Goal: Navigation & Orientation: Find specific page/section

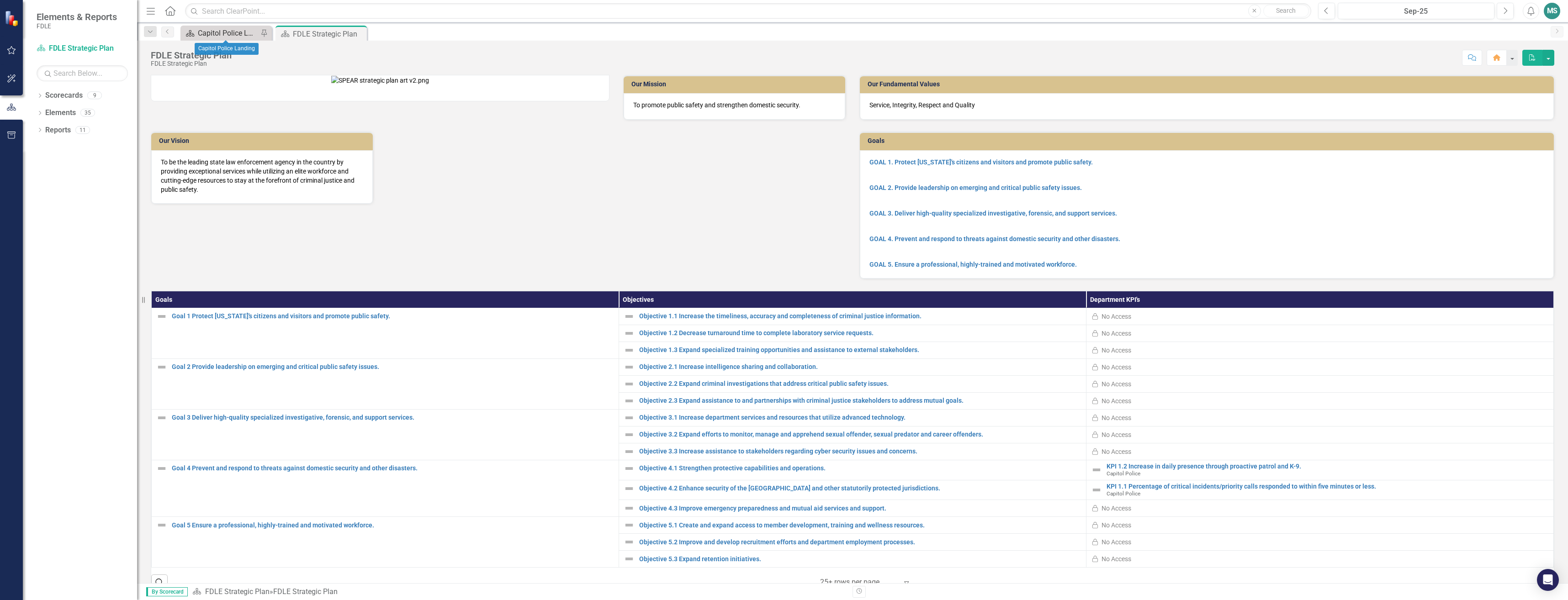
click at [216, 31] on div "Capitol Police Landing" at bounding box center [228, 33] width 60 height 12
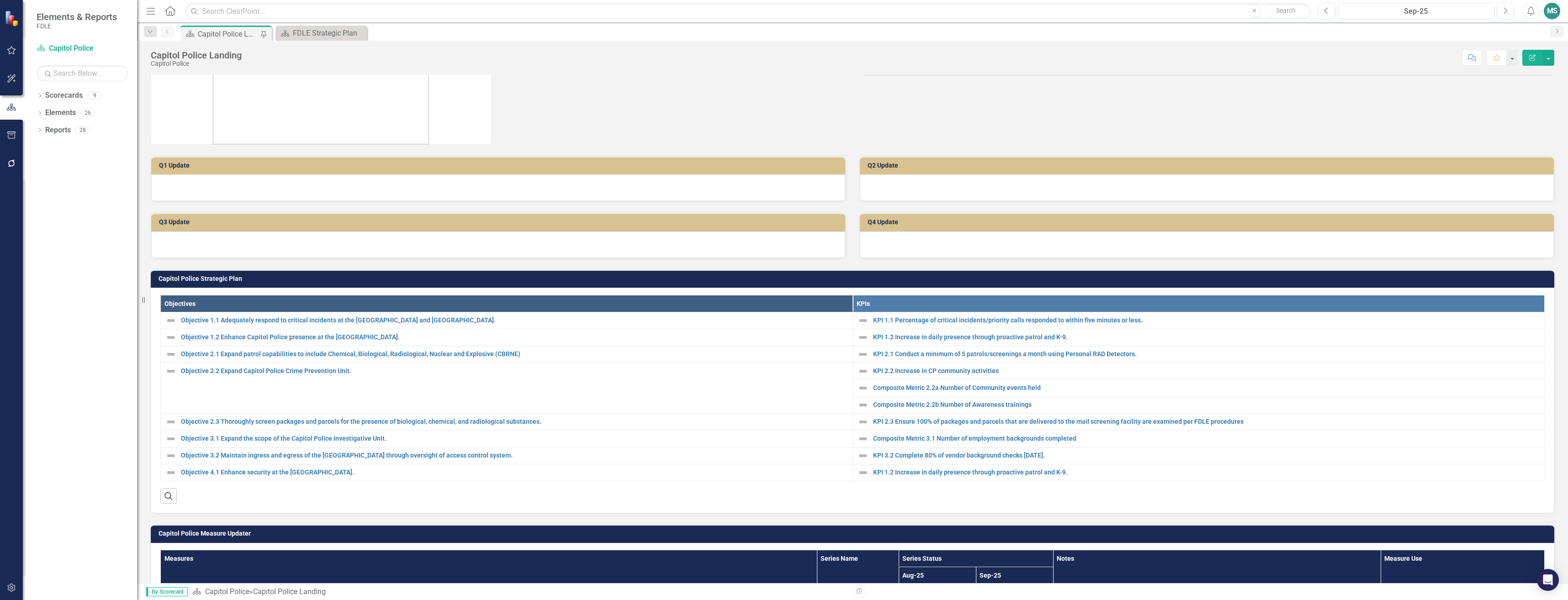
scroll to position [172, 0]
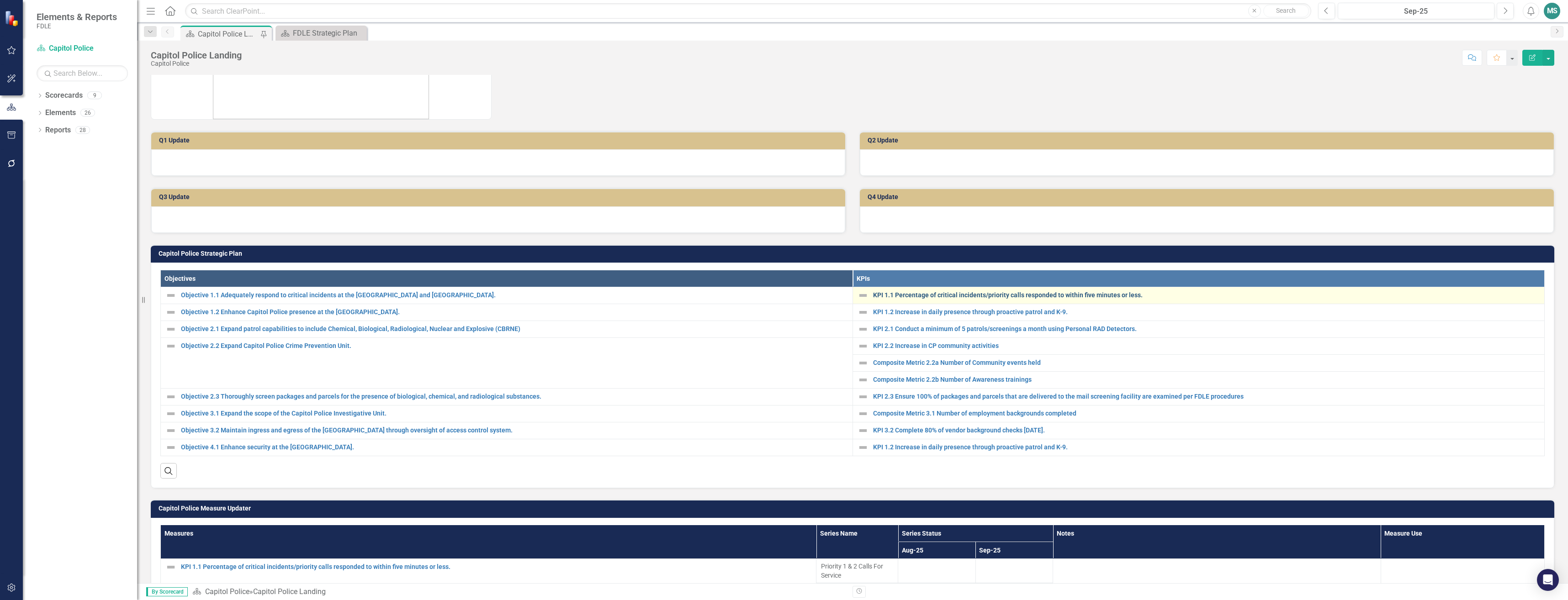
click at [916, 296] on link "KPI 1.1 Percentage of critical incidents/priority calls responded to within fiv…" at bounding box center [1206, 295] width 667 height 7
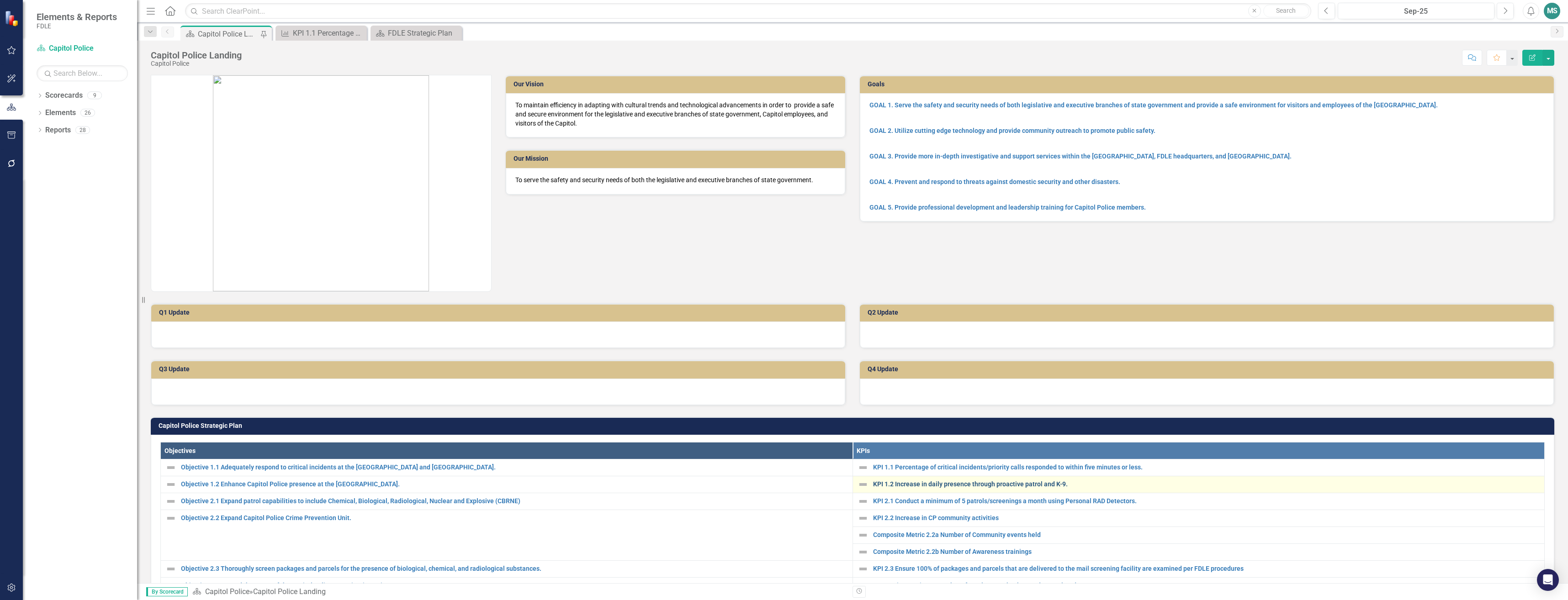
click at [950, 483] on link "KPI 1.2 Increase in daily presence through proactive patrol and K-9." at bounding box center [1206, 484] width 667 height 7
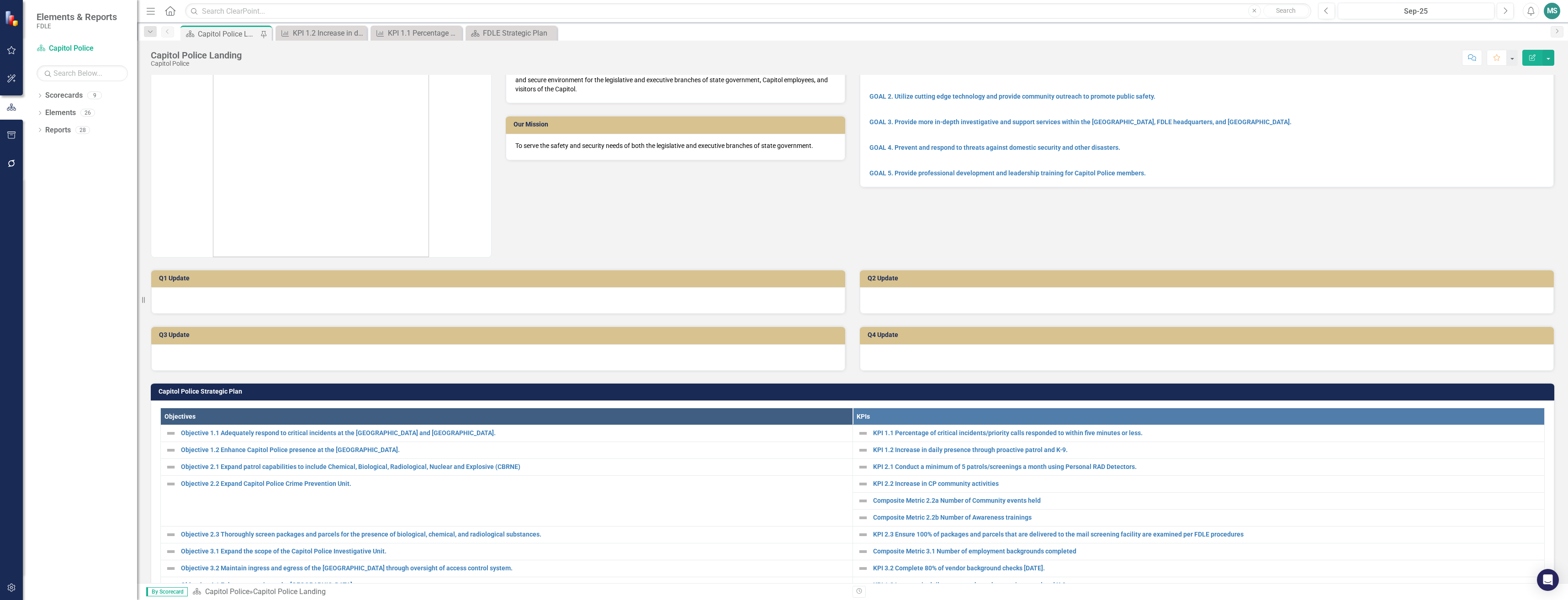
scroll to position [92, 0]
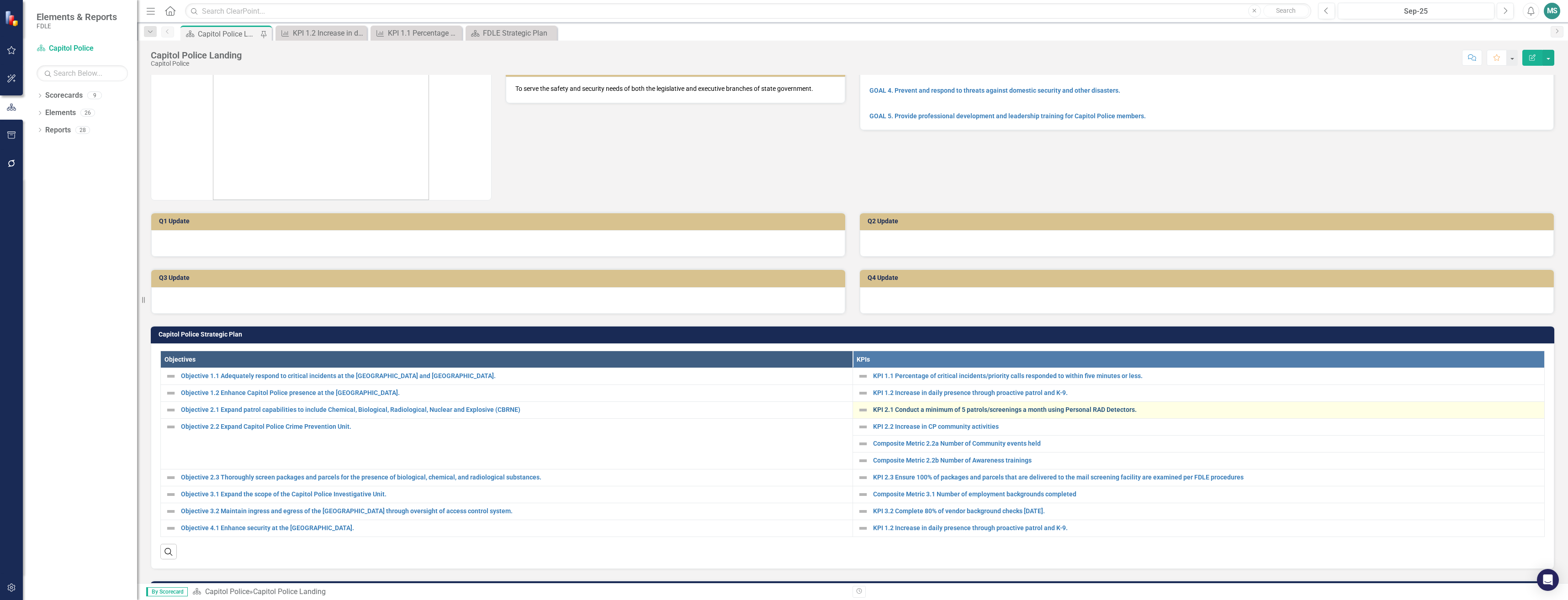
click at [986, 409] on link "KPI 2.1 Conduct a minimum of 5 patrols/screenings a month using Personal RAD De…" at bounding box center [1206, 409] width 667 height 7
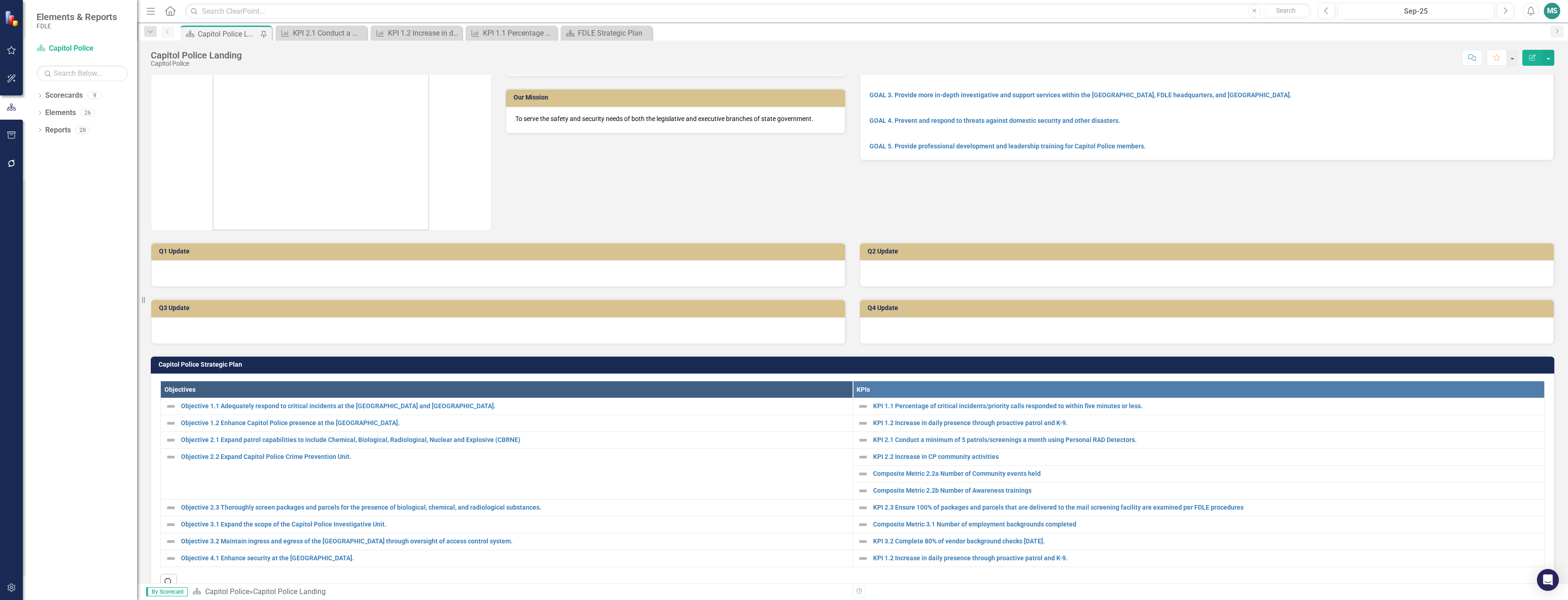
scroll to position [92, 0]
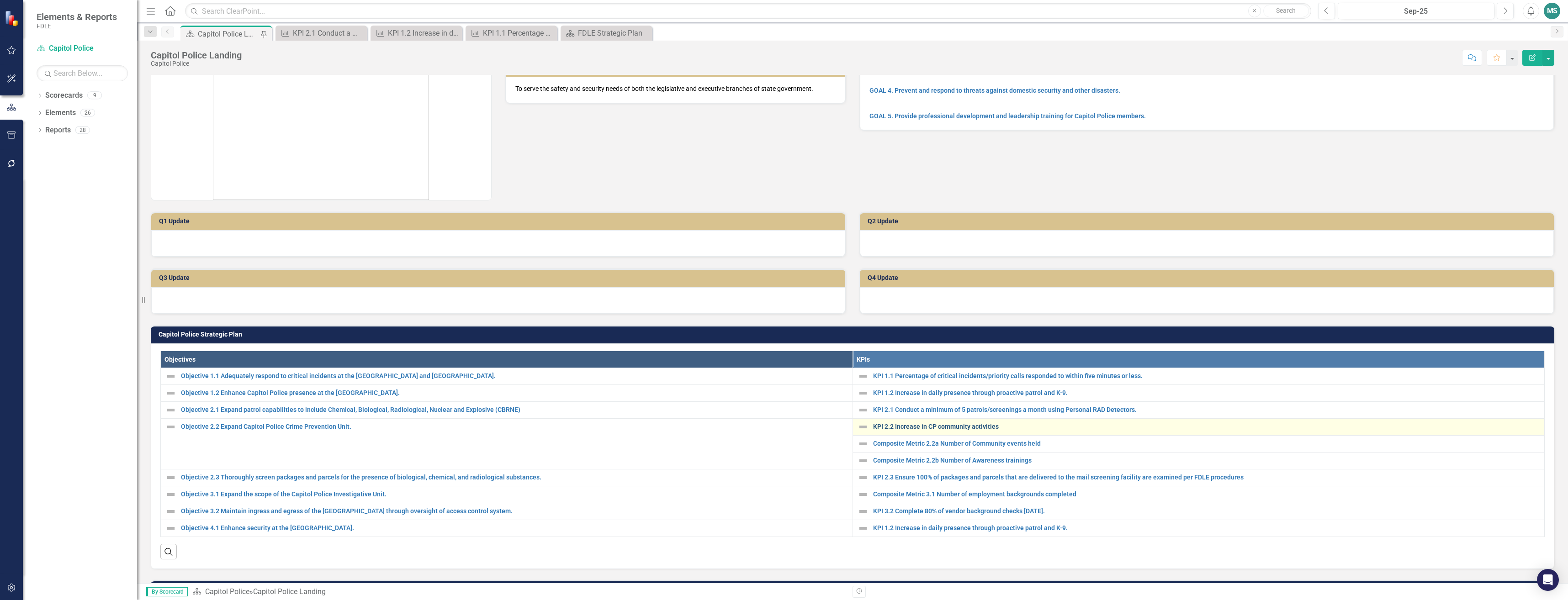
click at [942, 425] on link "KPI 2.2 Increase in CP community activities" at bounding box center [1206, 426] width 667 height 7
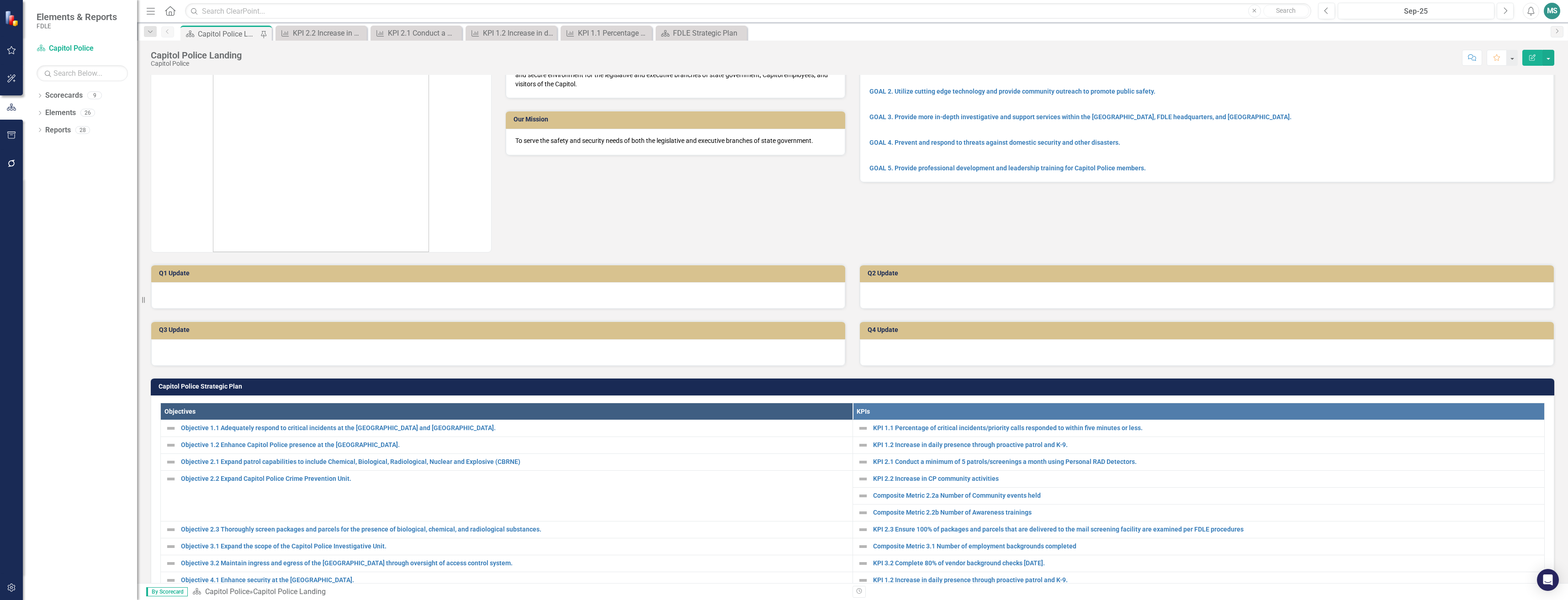
scroll to position [92, 0]
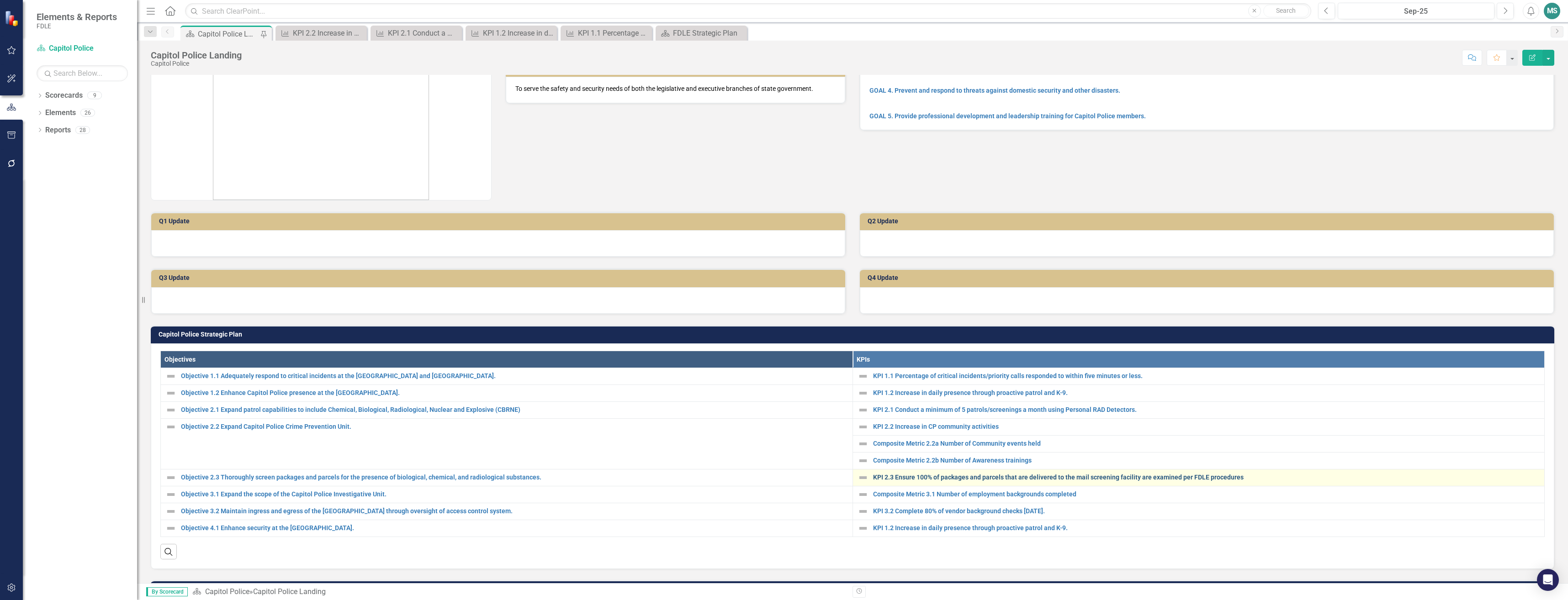
click at [939, 480] on link "KPI 2.3 Ensure 100% of packages and parcels that are delivered to the mail scre…" at bounding box center [1206, 477] width 667 height 7
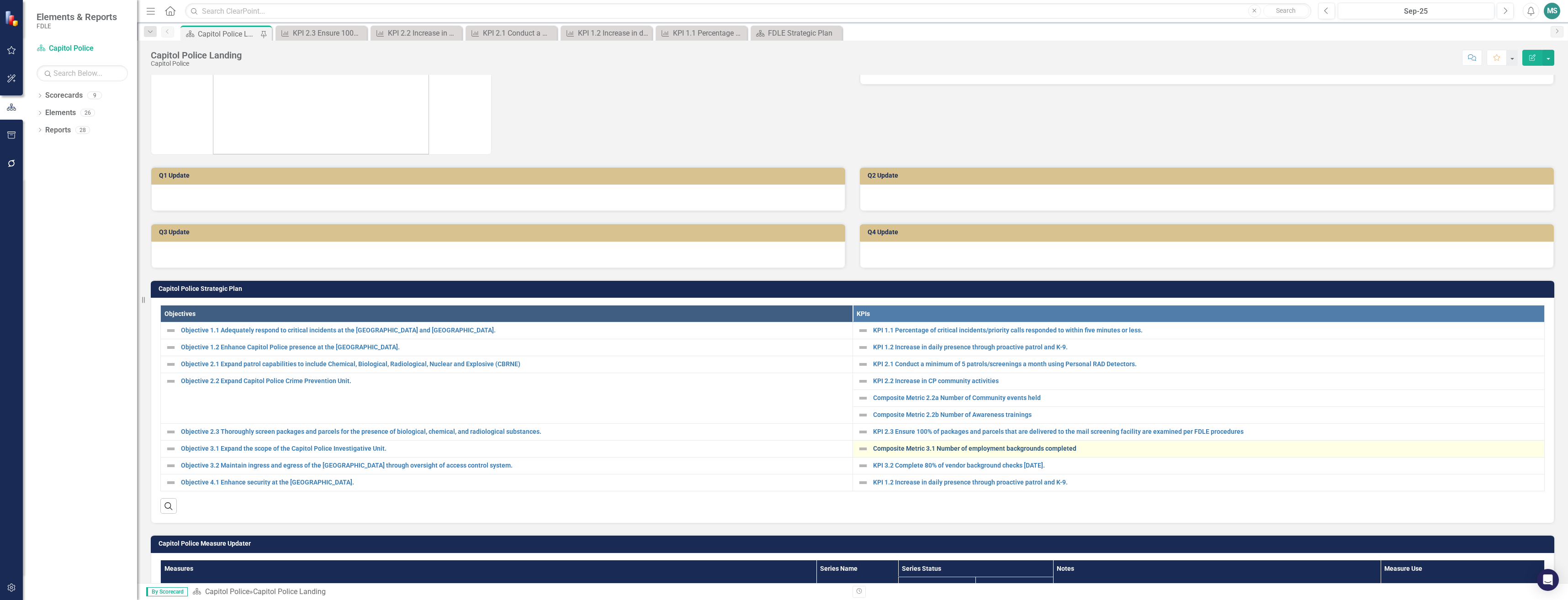
scroll to position [183, 0]
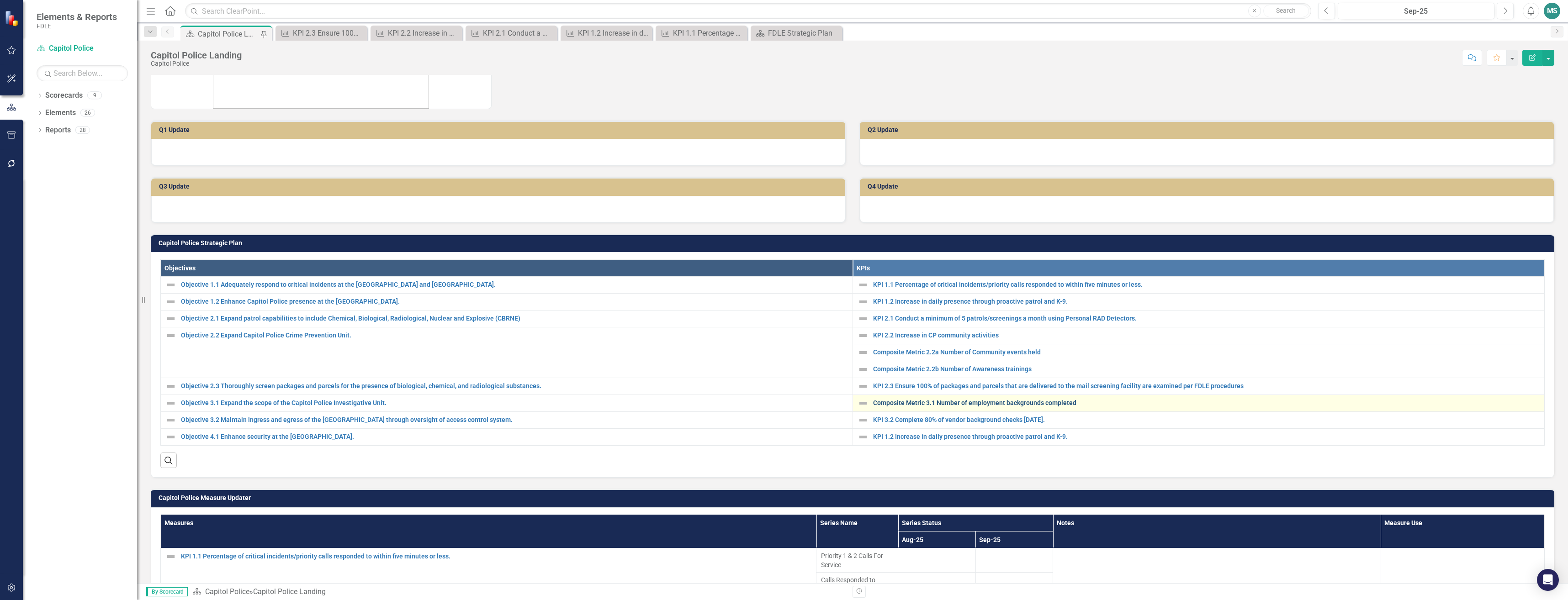
click at [986, 404] on link "Composite Metric 3.1 Number of employment backgrounds completed" at bounding box center [1206, 403] width 667 height 7
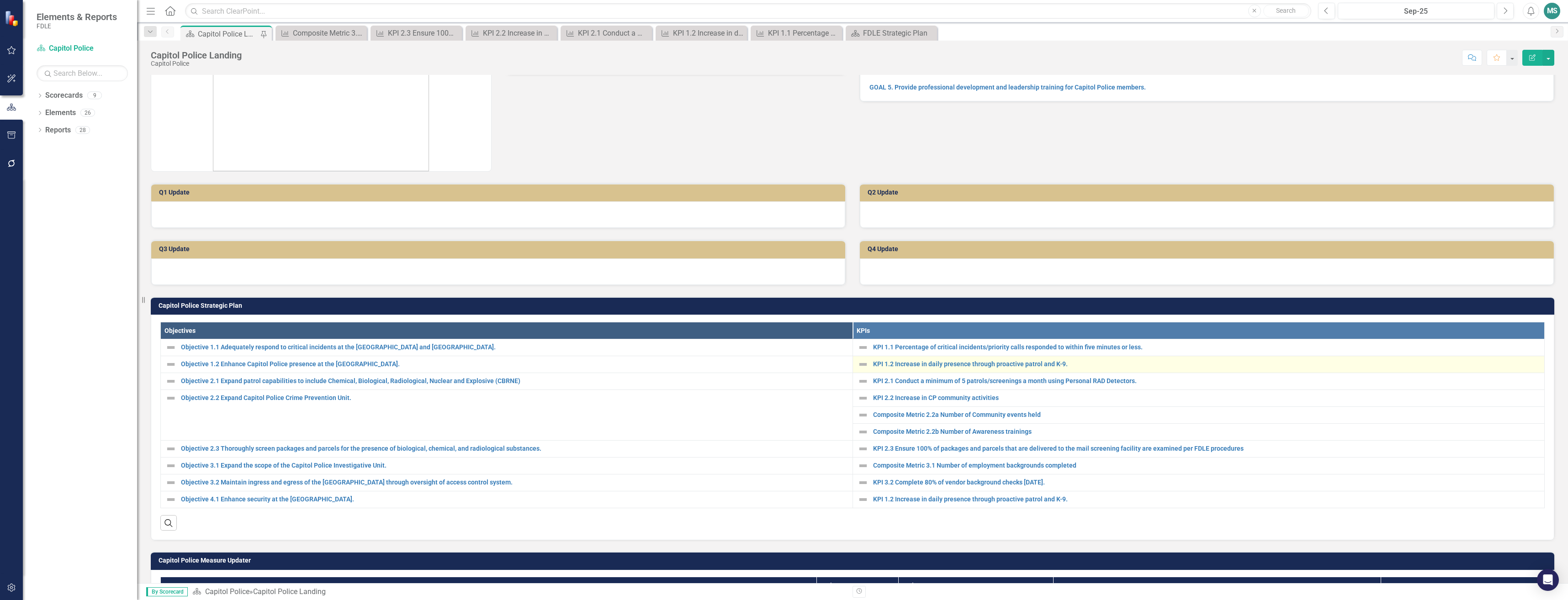
scroll to position [137, 0]
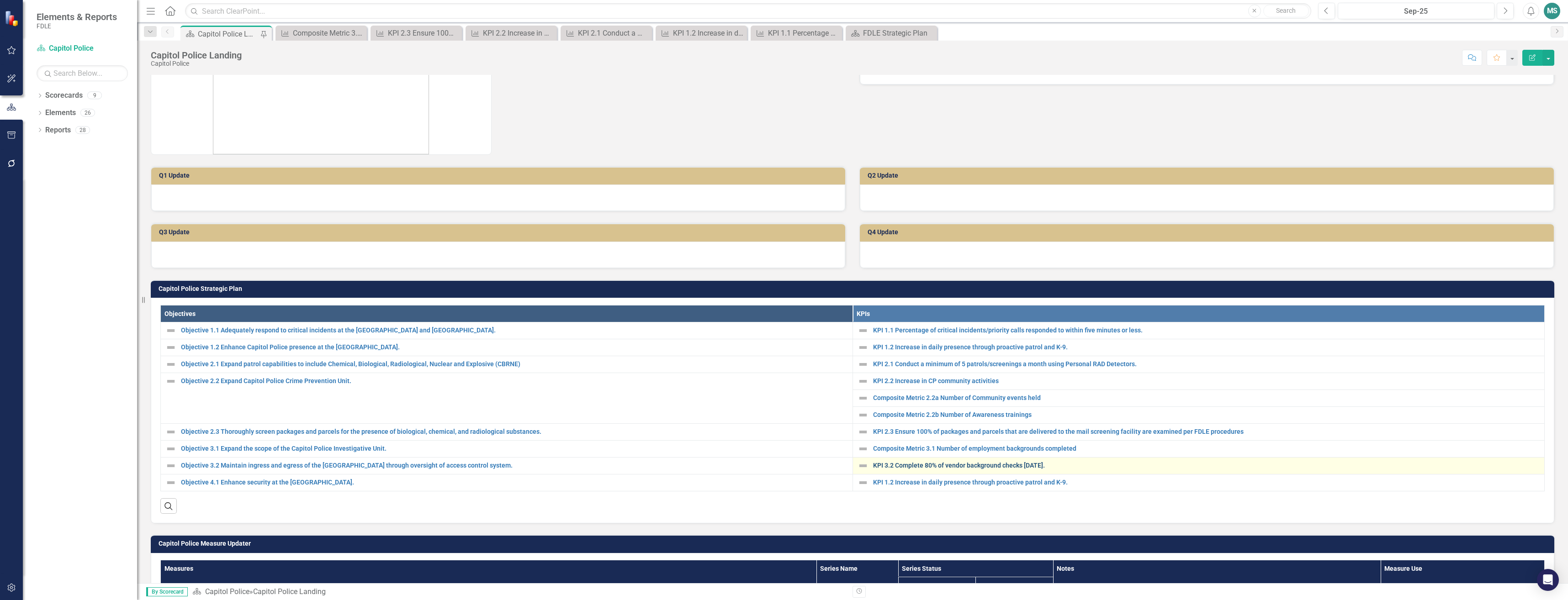
click at [1008, 467] on link "KPI 3.2 Complete 80% of vendor background checks [DATE]." at bounding box center [1206, 465] width 667 height 7
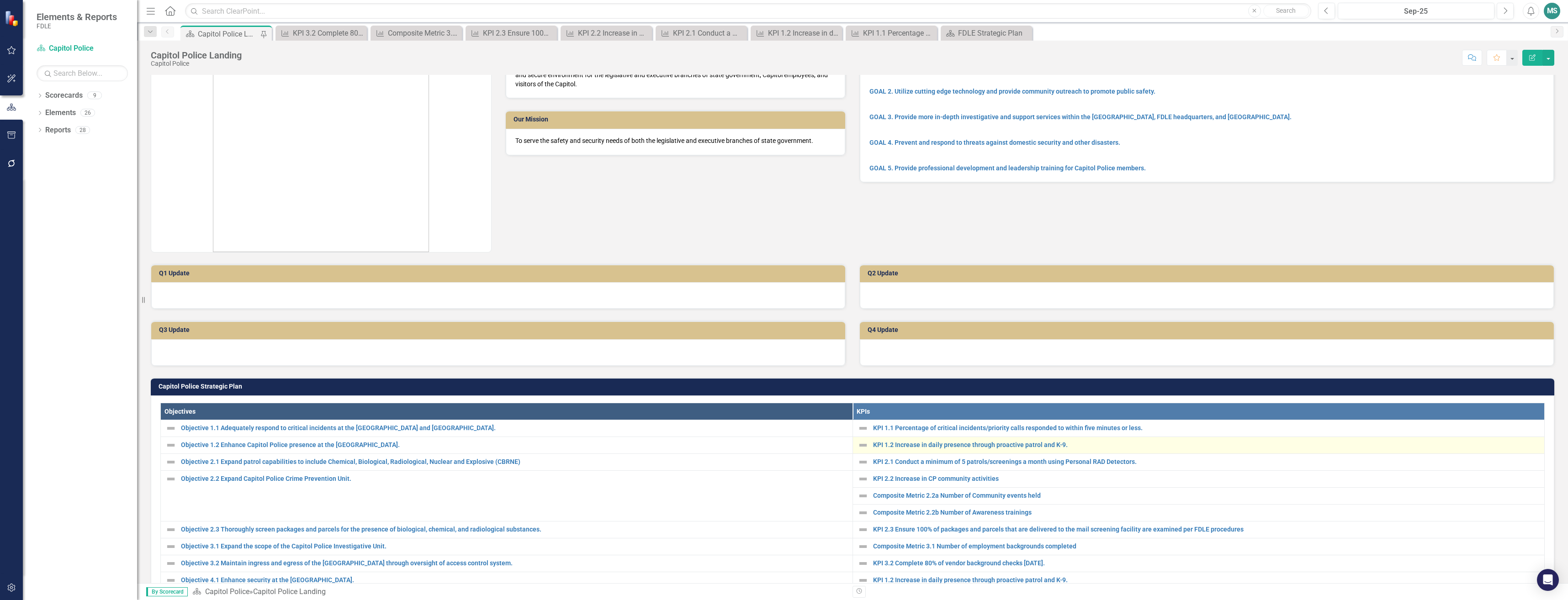
scroll to position [92, 0]
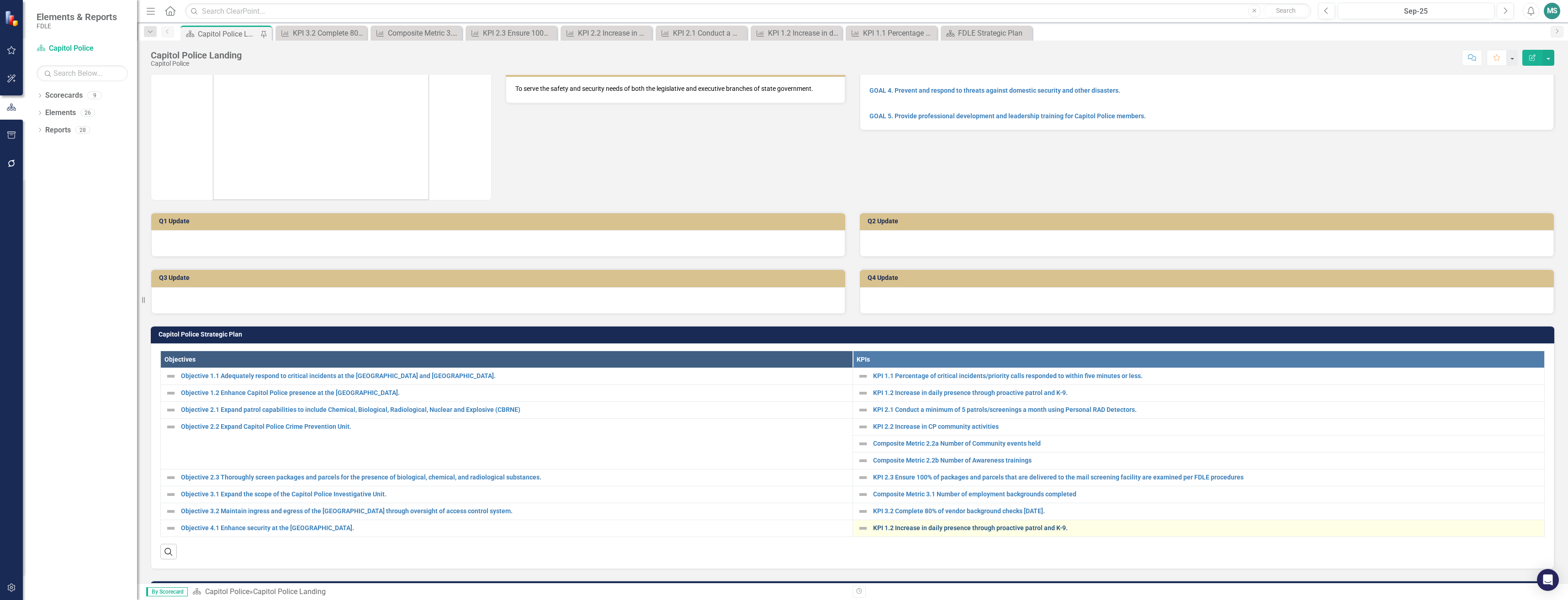
click at [937, 531] on link "KPI 1.2 Increase in daily presence through proactive patrol and K-9." at bounding box center [1206, 528] width 667 height 7
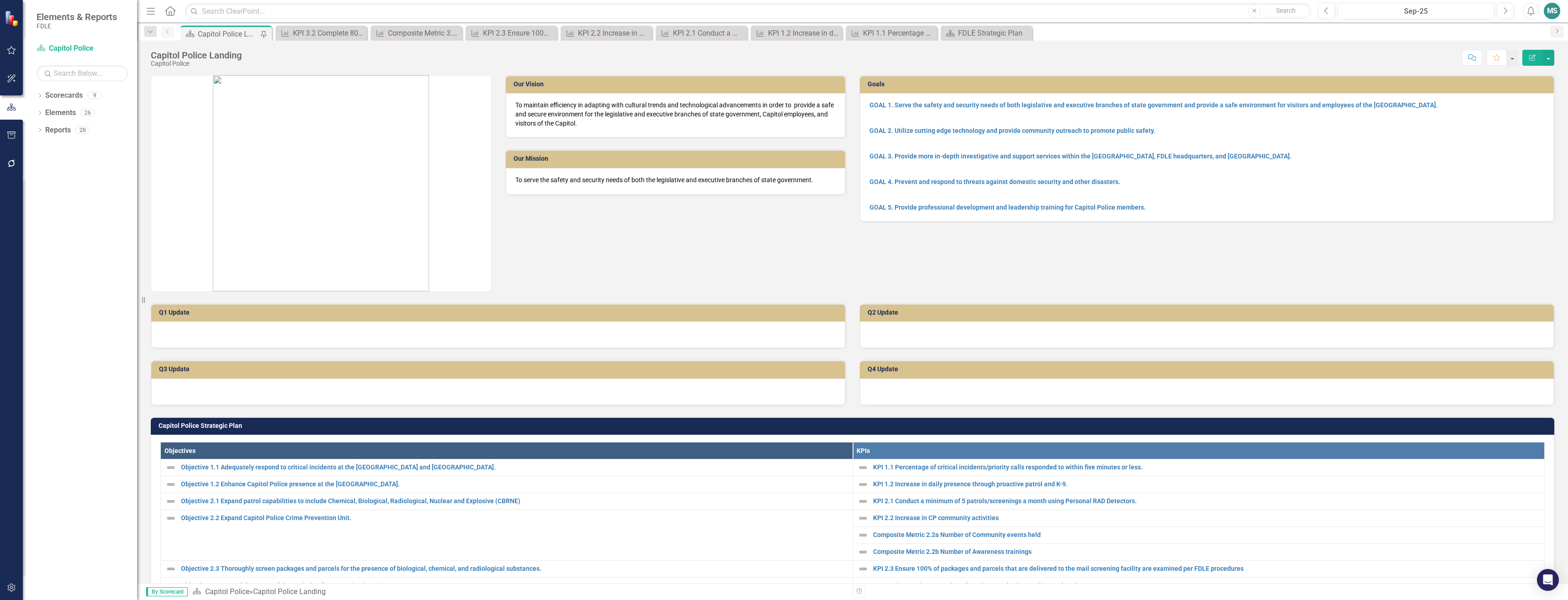
click at [95, 505] on div "Dropdown Scorecards 9 Dropdown FDLE Dropdown Implementation Plans Implementatio…" at bounding box center [80, 344] width 114 height 512
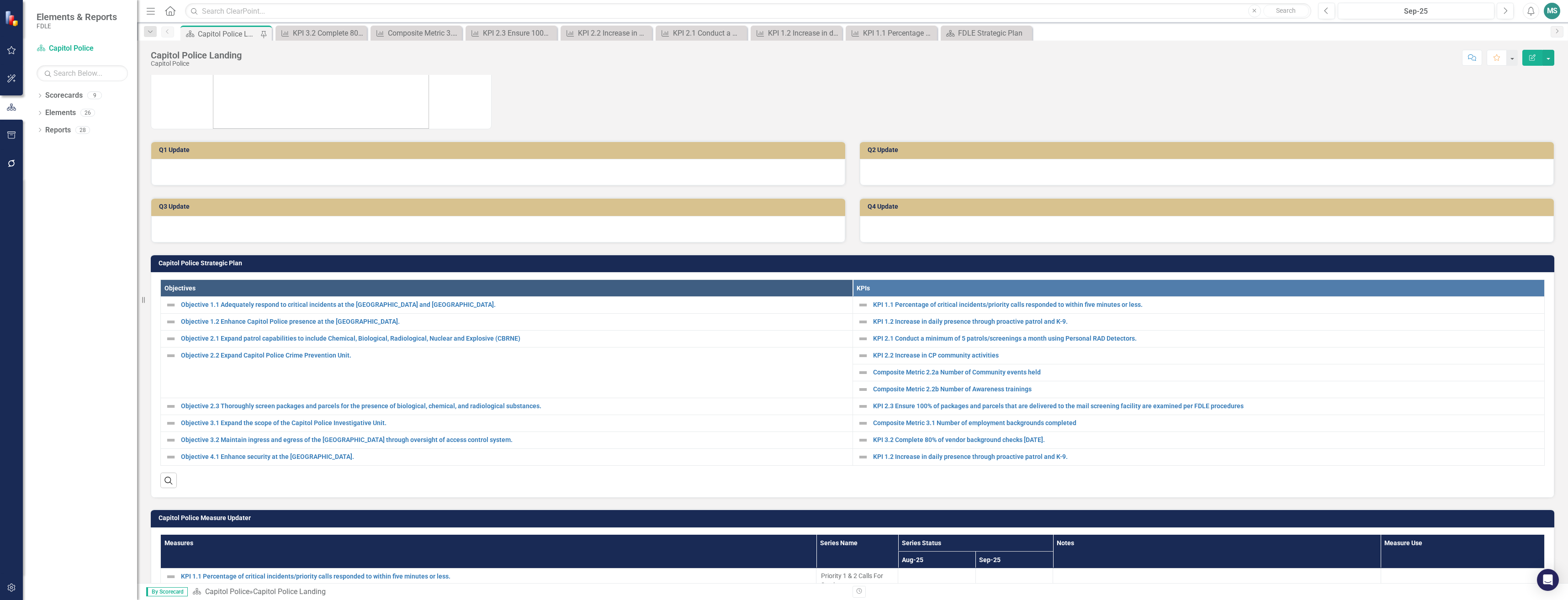
scroll to position [183, 0]
